Goal: Task Accomplishment & Management: Manage account settings

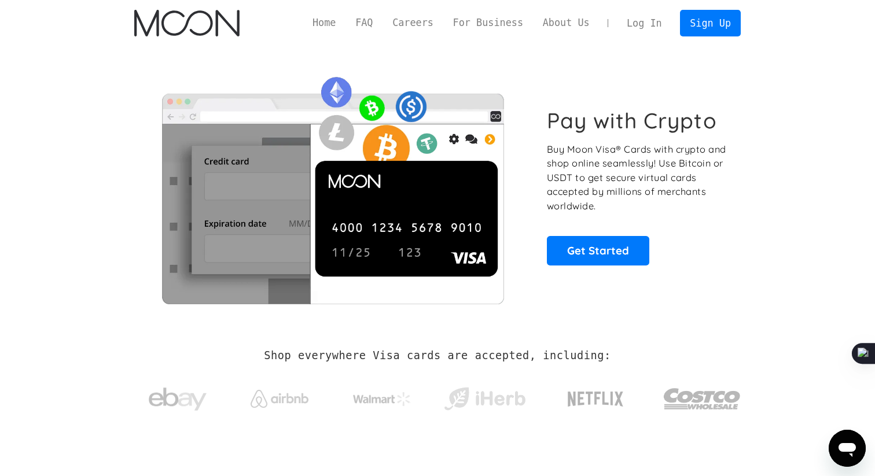
click at [649, 20] on link "Log In" at bounding box center [644, 22] width 54 height 25
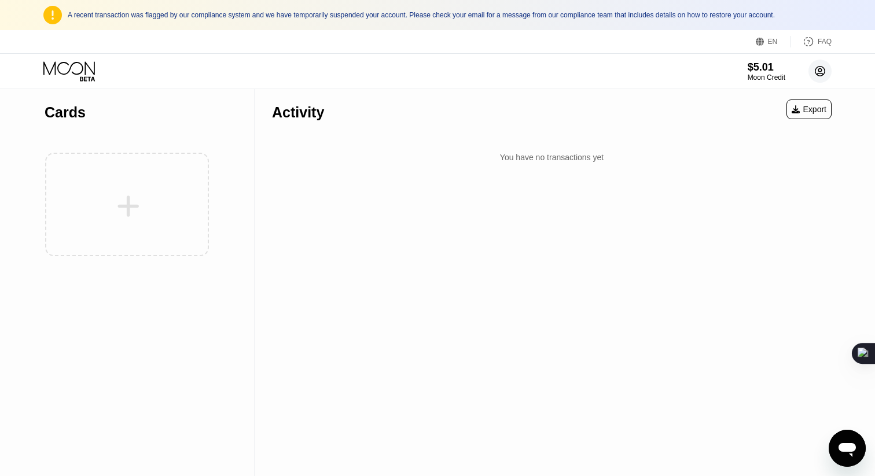
click at [818, 73] on circle at bounding box center [819, 71] width 23 height 23
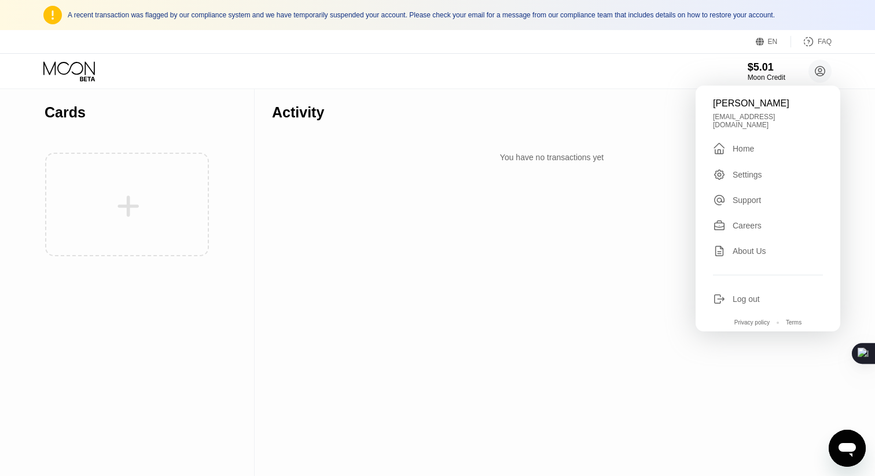
click at [753, 168] on div "Settings" at bounding box center [768, 174] width 110 height 13
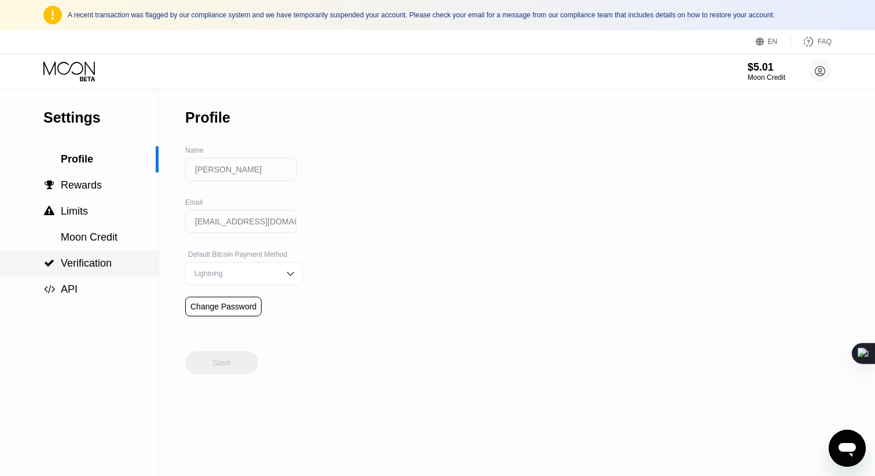
click at [81, 260] on span "Verification" at bounding box center [86, 264] width 51 height 12
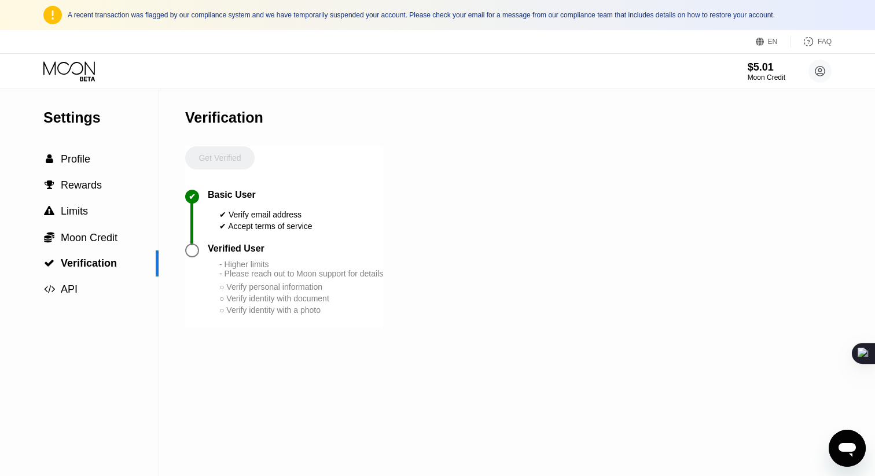
drag, startPoint x: 210, startPoint y: 248, endPoint x: 304, endPoint y: 240, distance: 95.2
click at [304, 240] on div "Get Verified ✔ Basic User ✔ Verify email address ✔ Accept terms of service Veri…" at bounding box center [284, 236] width 198 height 181
